Goal: Navigation & Orientation: Find specific page/section

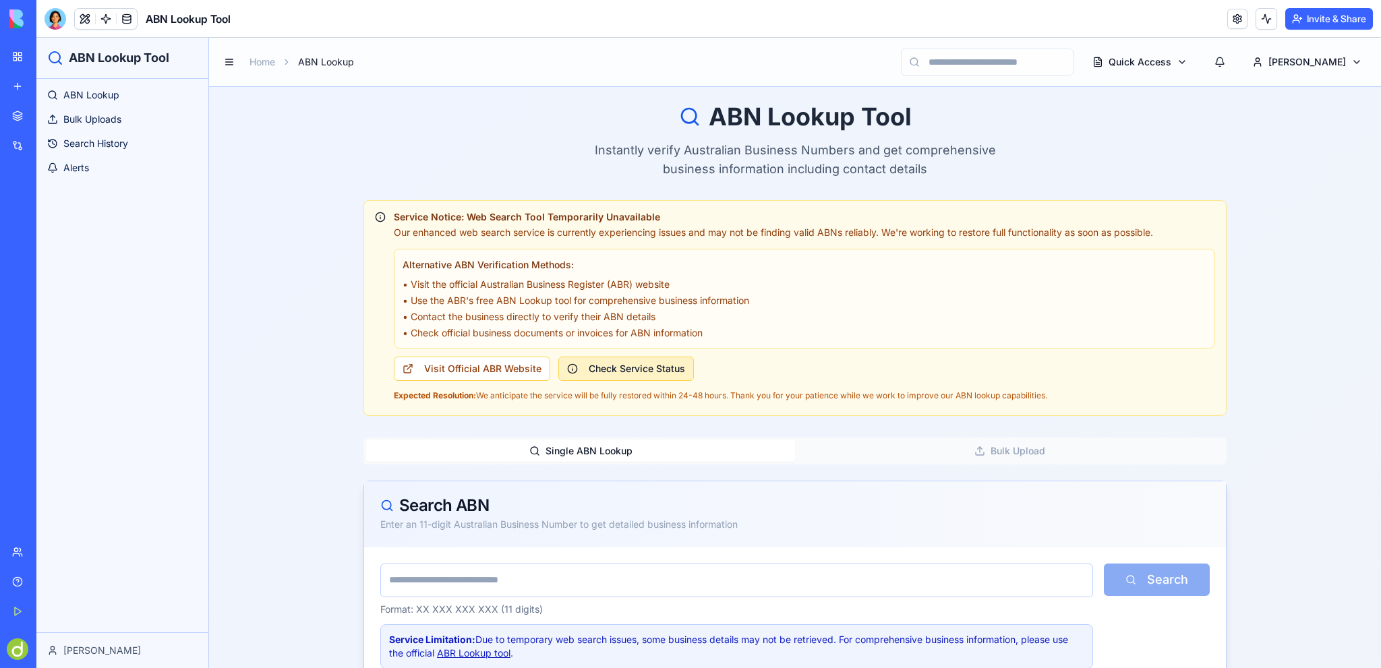
click at [602, 367] on button "Check Service Status" at bounding box center [626, 369] width 136 height 24
click at [477, 650] on link "ABR Lookup tool" at bounding box center [474, 652] width 74 height 11
click at [78, 163] on span "Alerts" at bounding box center [76, 167] width 26 height 13
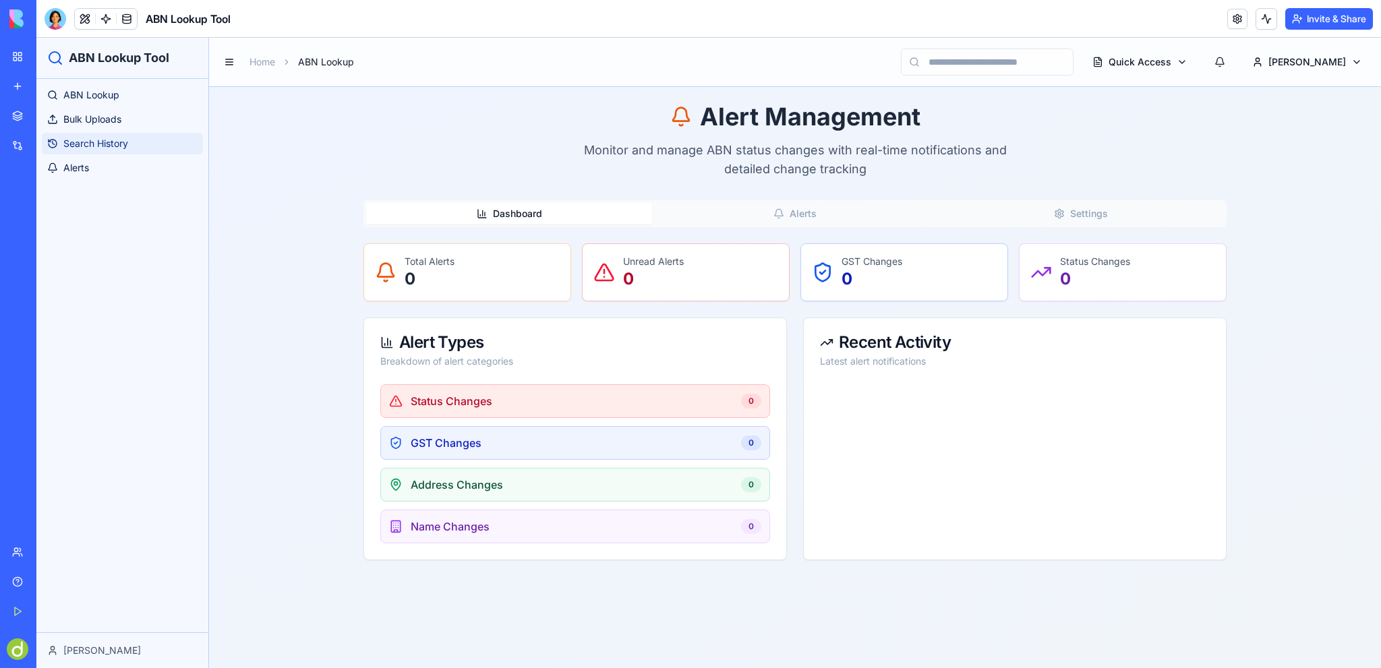
click at [102, 143] on span "Search History" at bounding box center [95, 143] width 65 height 13
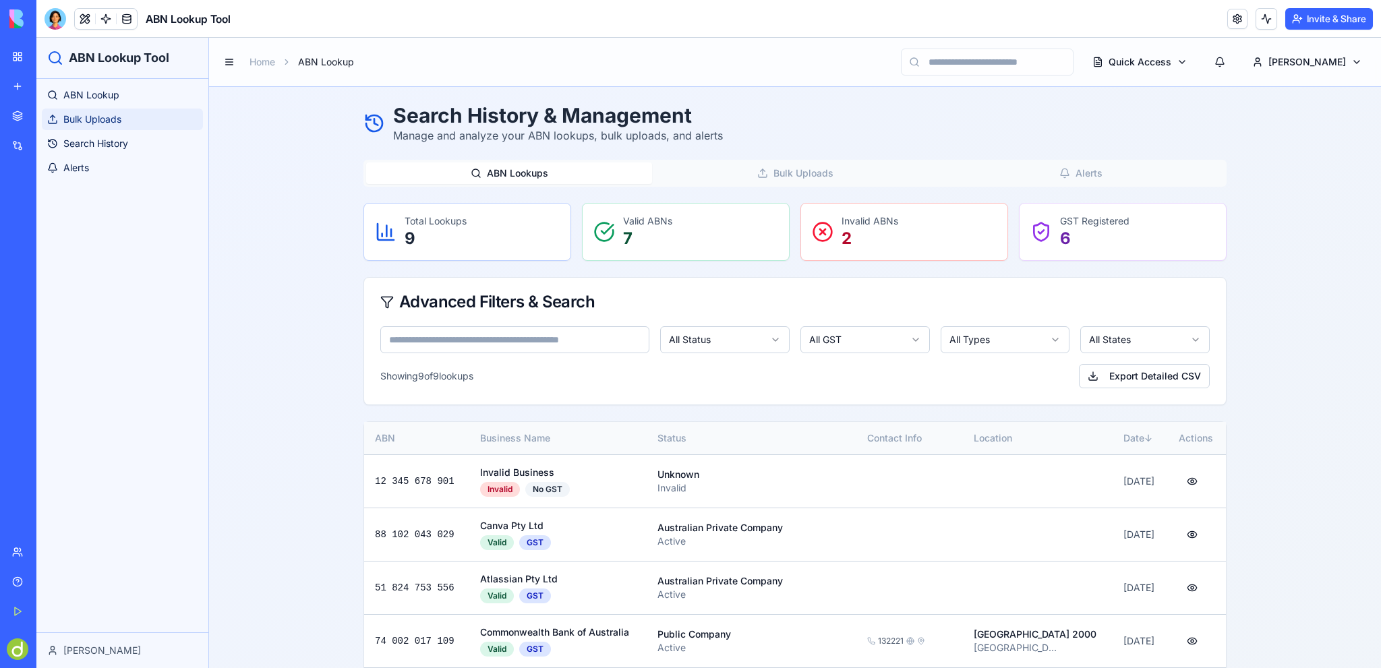
click at [112, 112] on link "Bulk Uploads" at bounding box center [122, 120] width 161 height 22
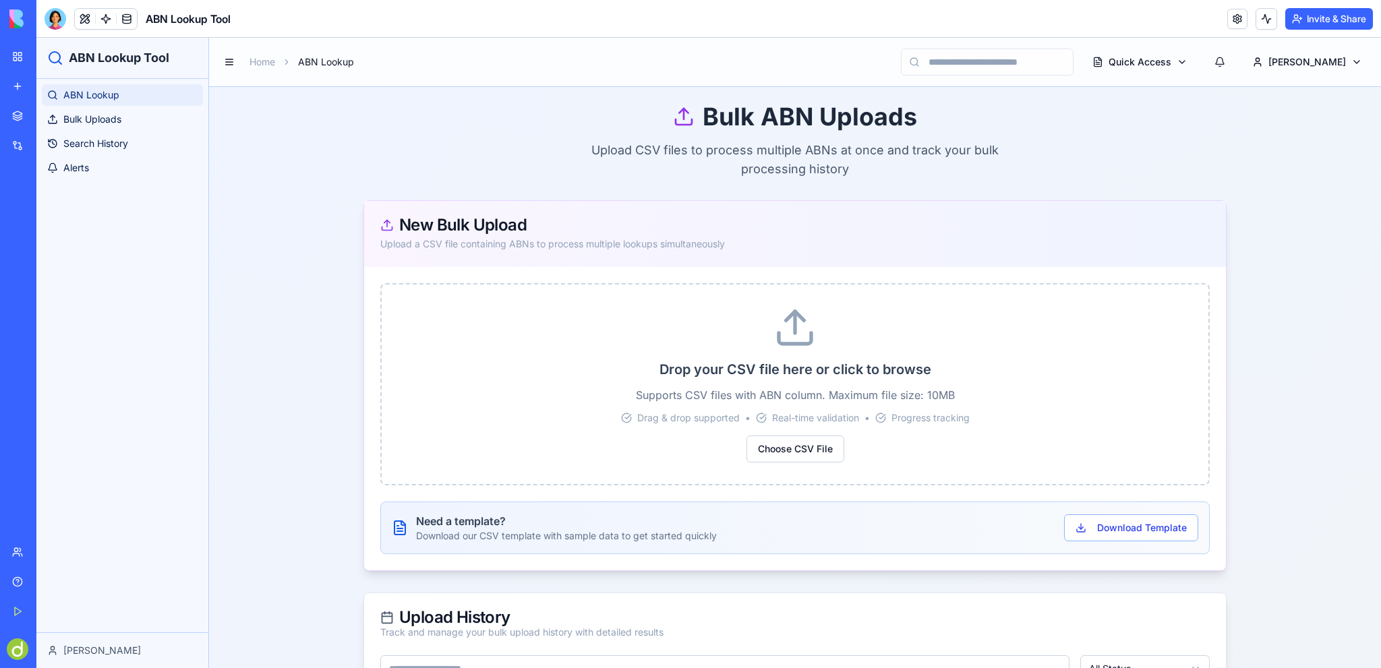
click at [110, 93] on span "ABN Lookup" at bounding box center [91, 94] width 56 height 13
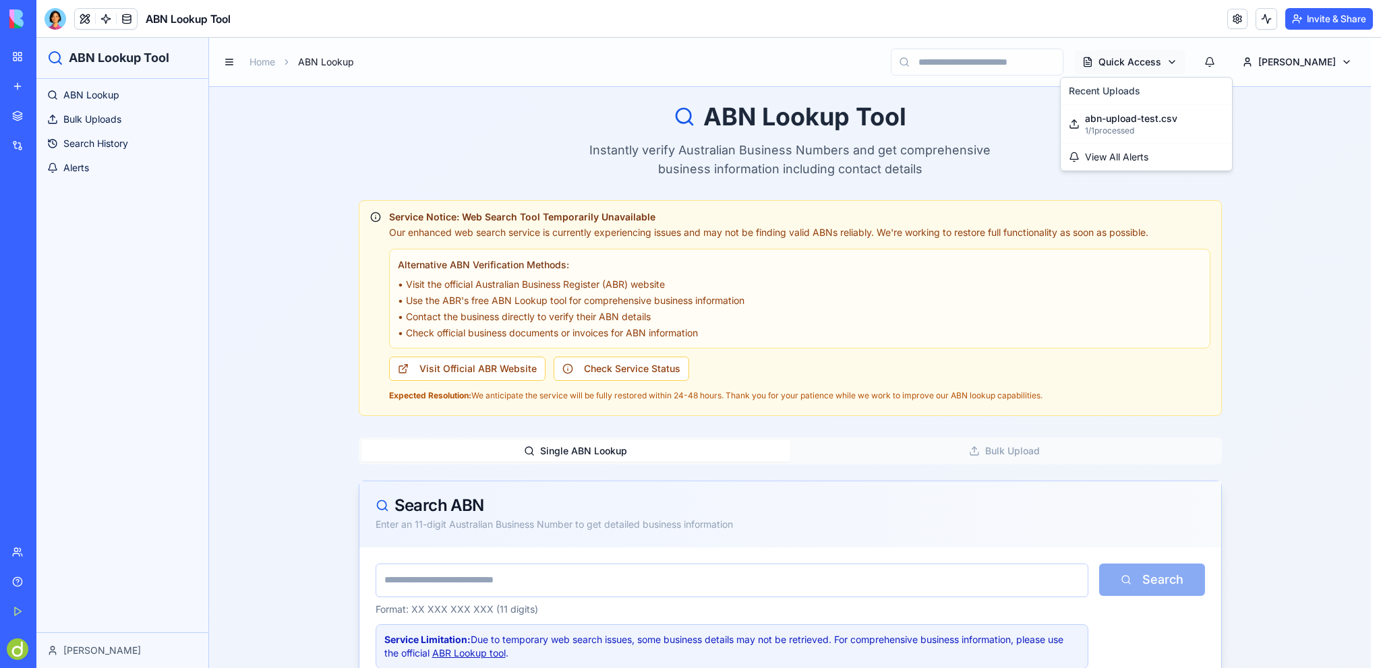
click at [1217, 67] on html "ABN Lookup Tool ABN Lookup Bulk Uploads Search History Alerts [PERSON_NAME] Hom…" at bounding box center [708, 556] width 1345 height 1037
click at [1213, 58] on html "ABN Lookup Tool ABN Lookup Bulk Uploads Search History Alerts [PERSON_NAME] Hom…" at bounding box center [708, 556] width 1345 height 1037
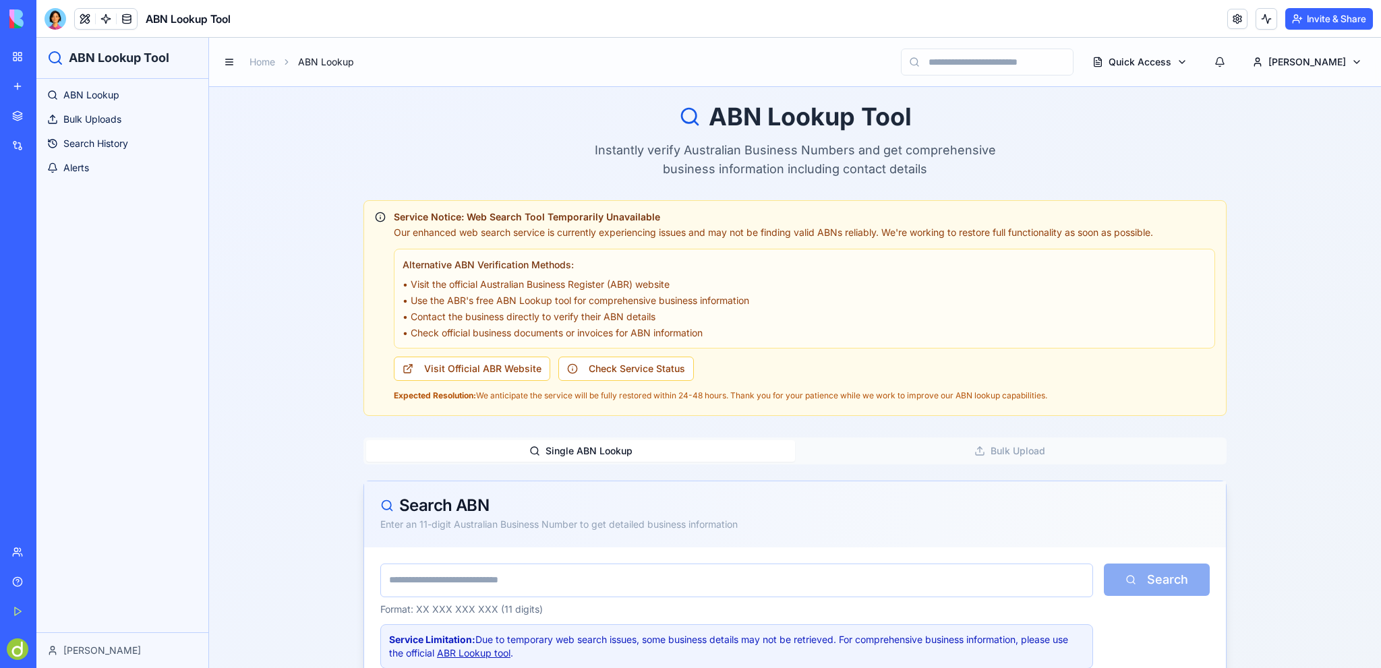
click at [50, 580] on div "Help" at bounding box center [41, 581] width 18 height 13
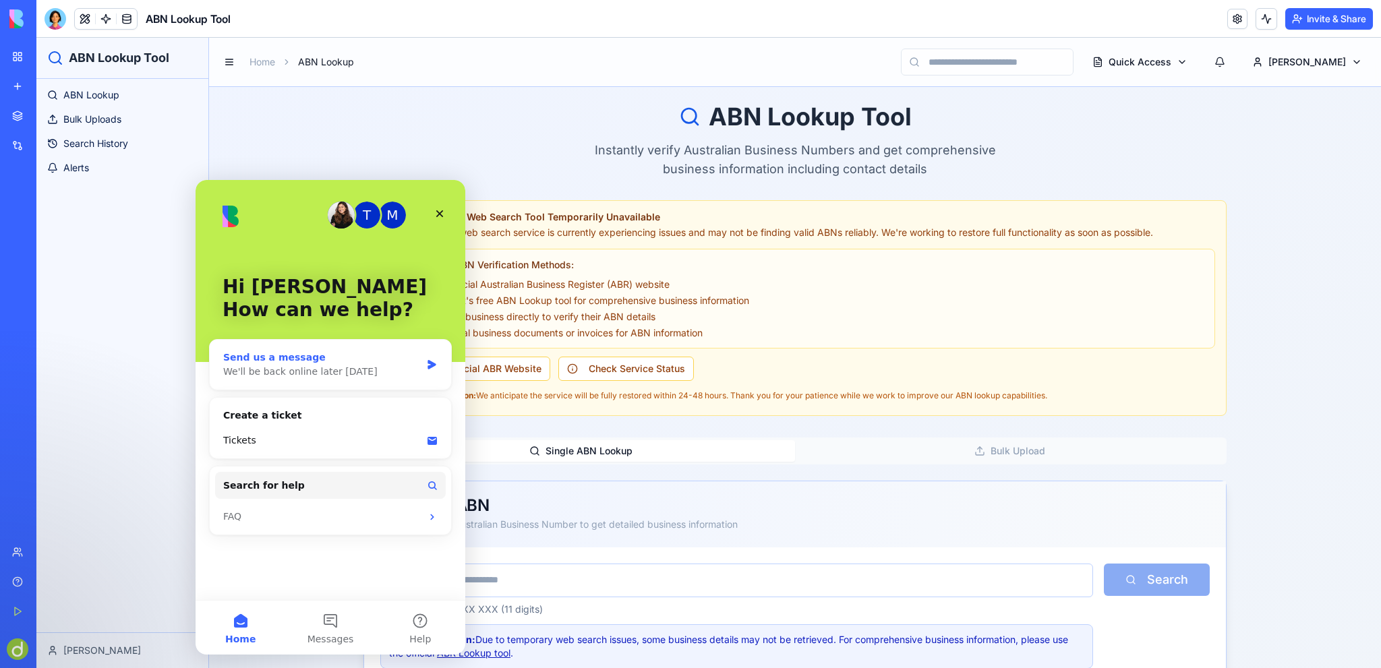
click at [306, 371] on div "We'll be back online later [DATE]" at bounding box center [322, 372] width 198 height 14
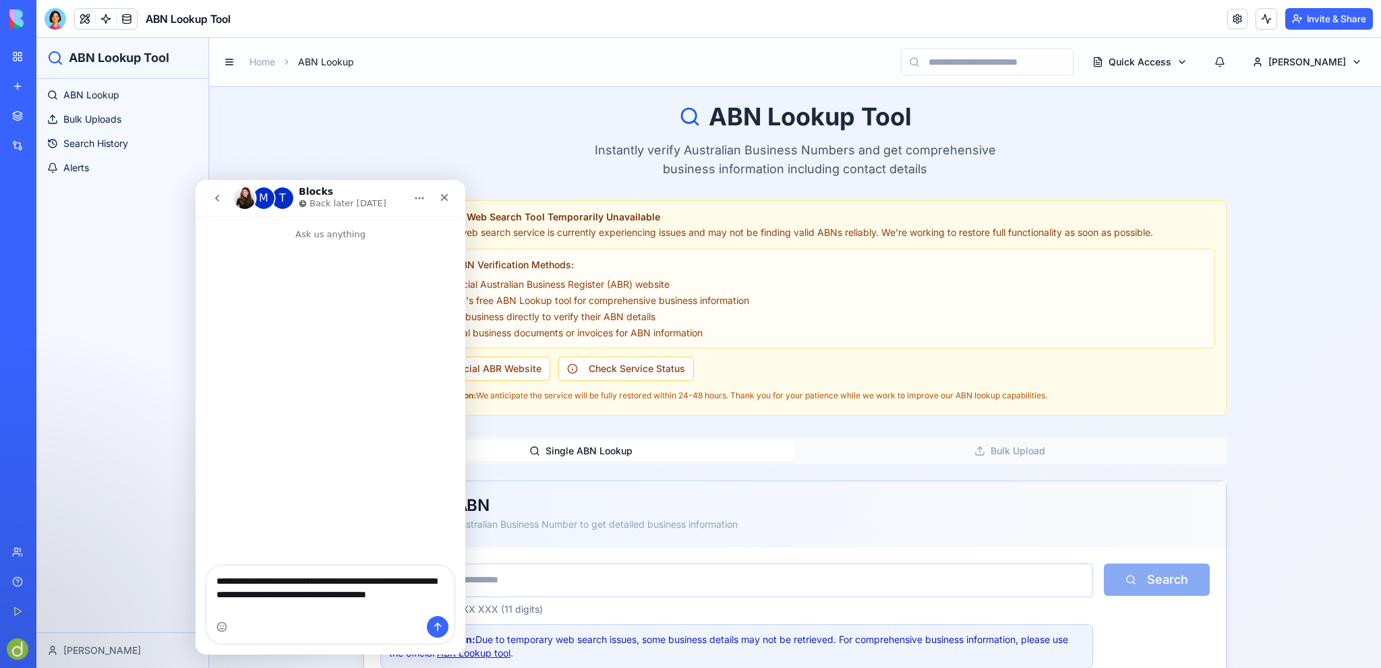
type textarea "**********"
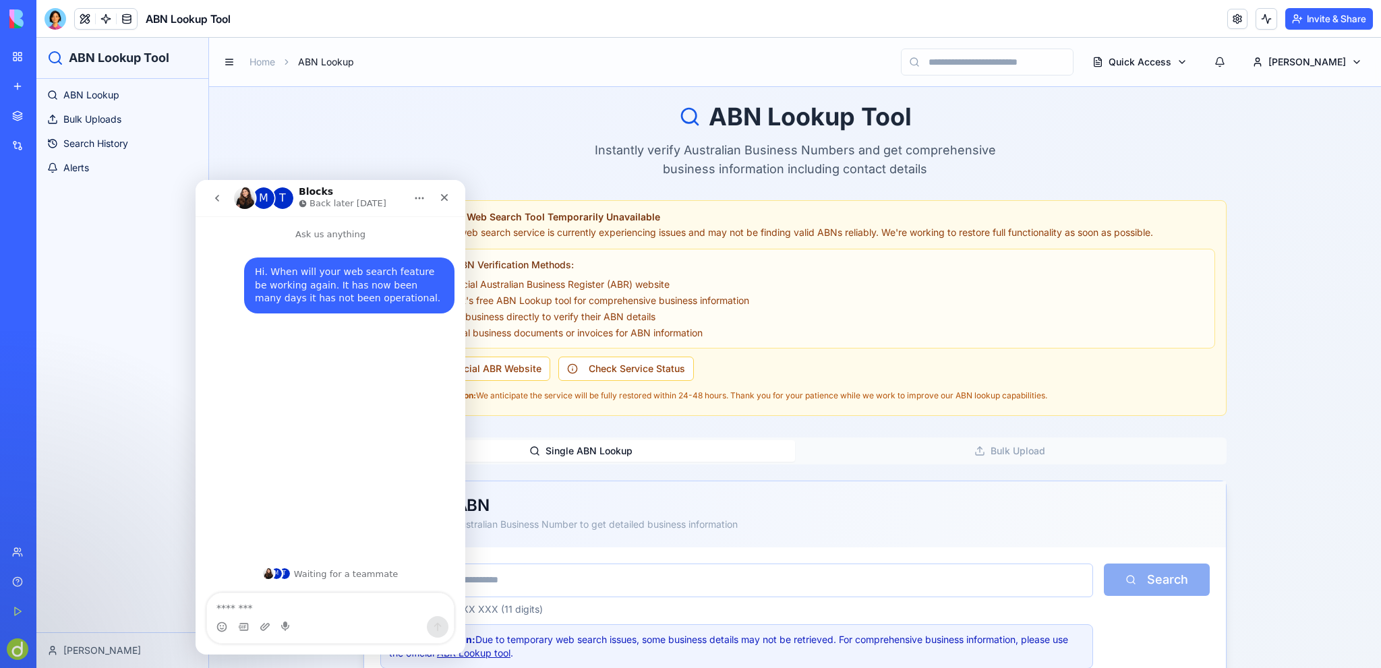
click at [423, 195] on icon "Home" at bounding box center [419, 198] width 11 height 11
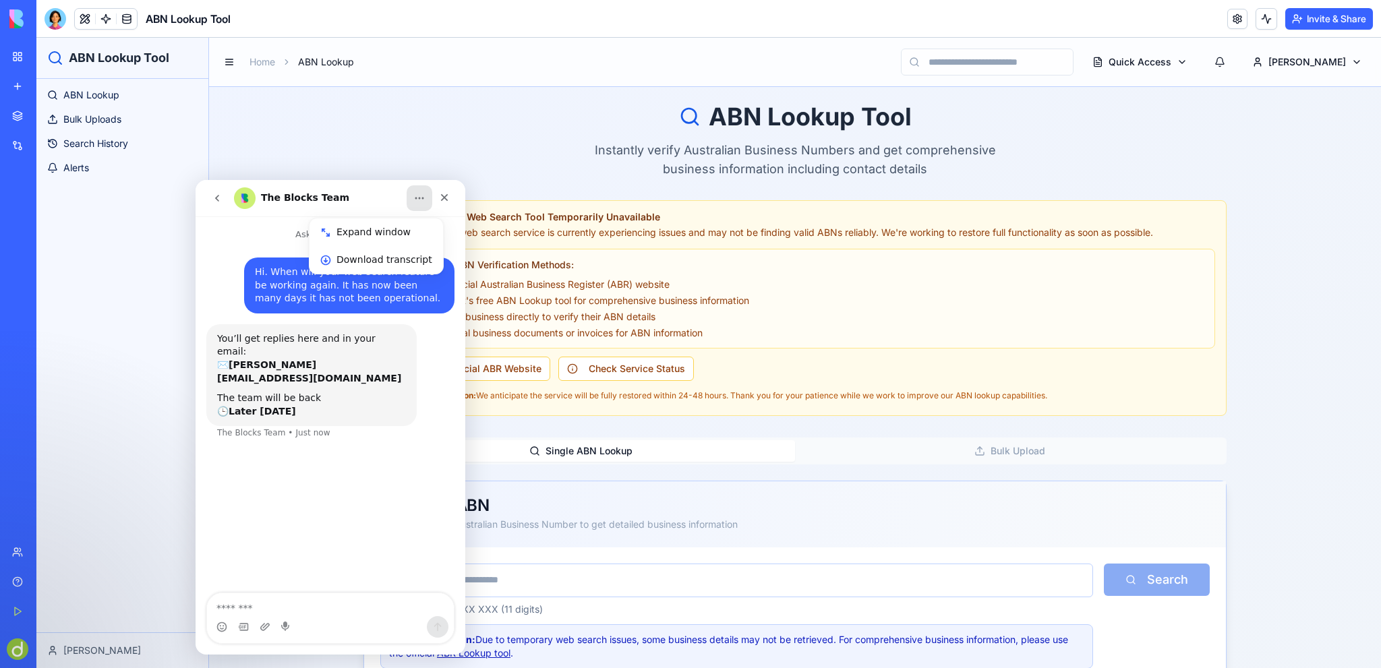
click at [345, 187] on div "The Blocks Team" at bounding box center [319, 198] width 171 height 22
click at [443, 198] on icon "Close" at bounding box center [444, 197] width 11 height 11
